Goal: Navigation & Orientation: Find specific page/section

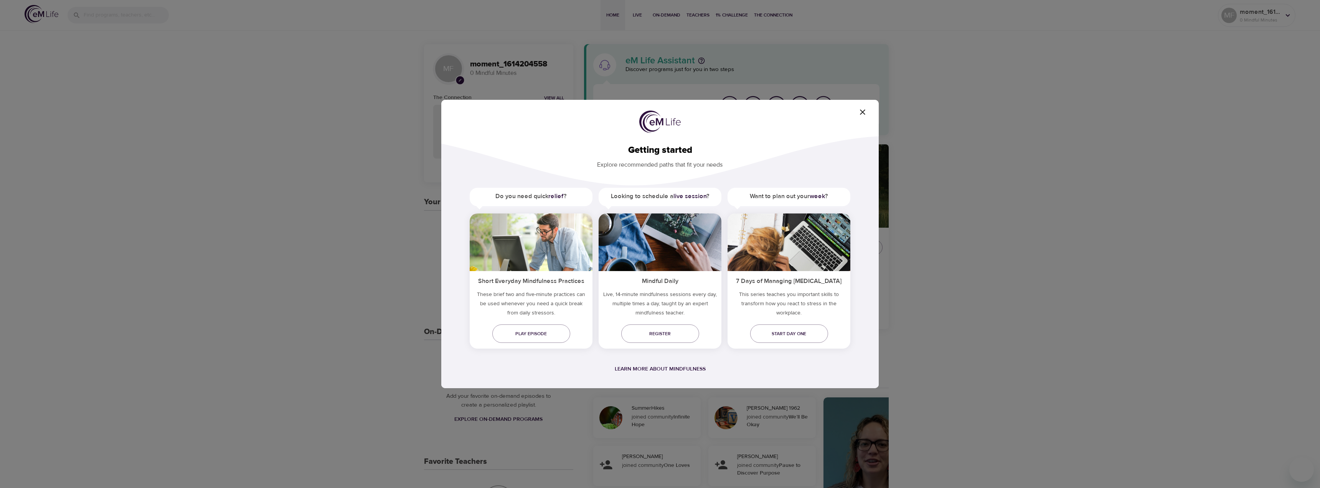
click at [859, 110] on icon "button" at bounding box center [862, 111] width 9 height 9
click at [861, 111] on icon "button" at bounding box center [862, 111] width 5 height 5
